Goal: Task Accomplishment & Management: Manage account settings

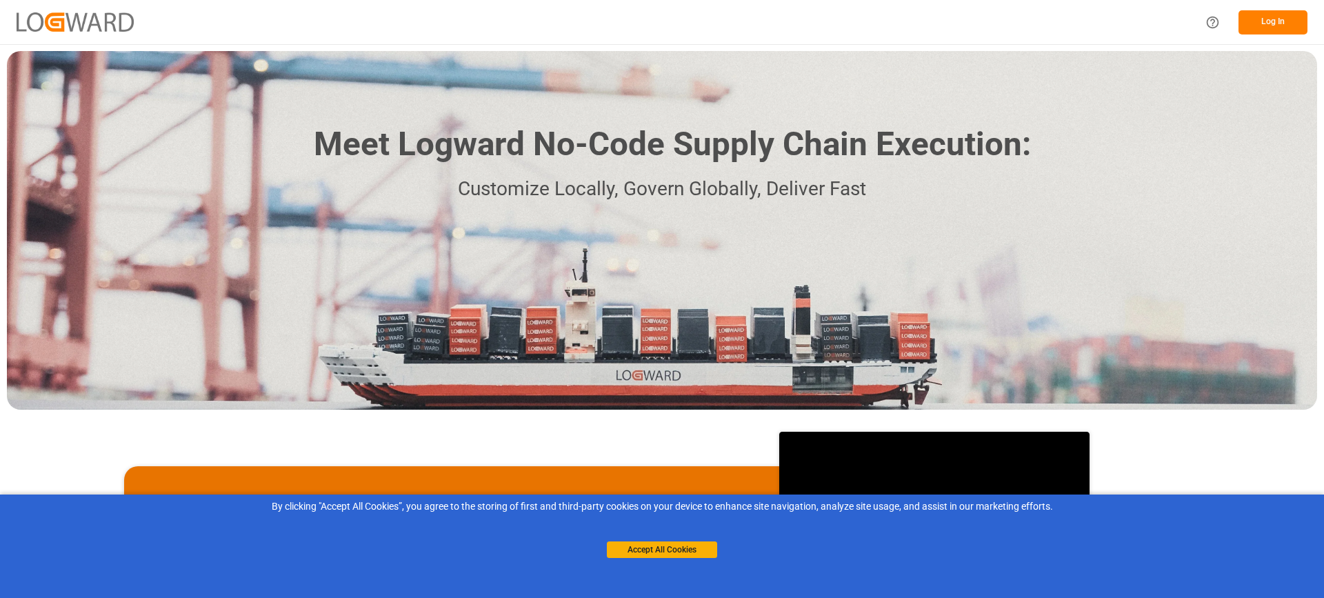
click at [1253, 20] on button "Log In" at bounding box center [1272, 22] width 69 height 24
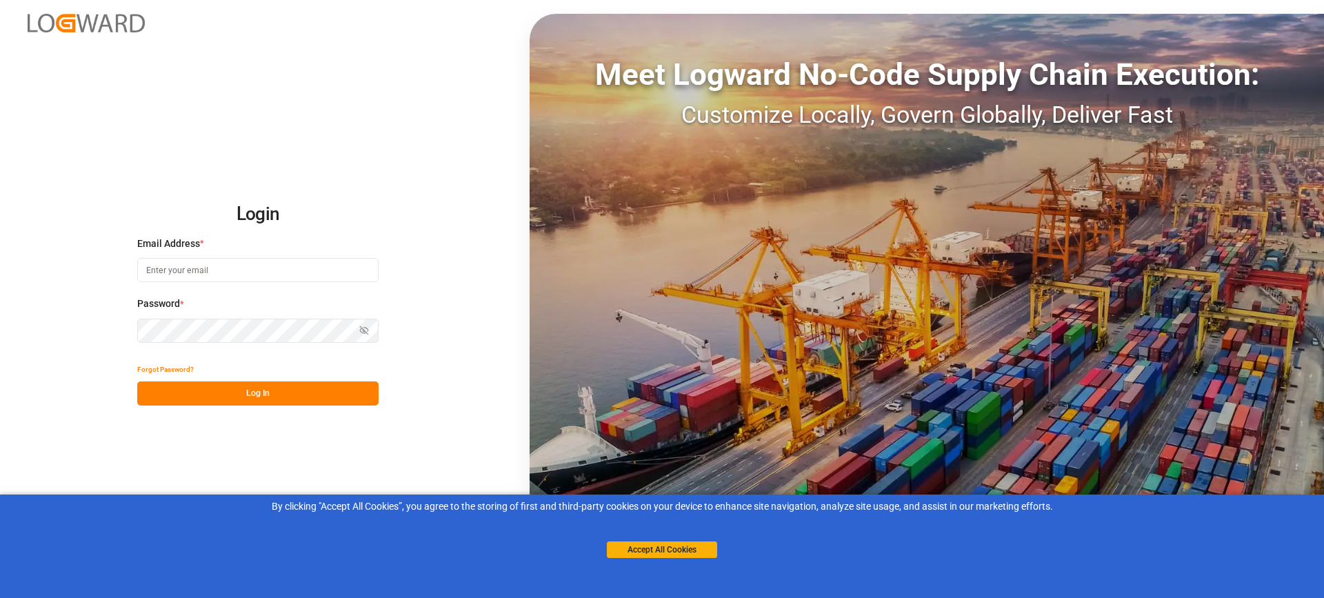
type input "[EMAIL_ADDRESS][PERSON_NAME][DOMAIN_NAME]"
click at [314, 392] on button "Log In" at bounding box center [257, 393] width 241 height 24
